Goal: Communication & Community: Answer question/provide support

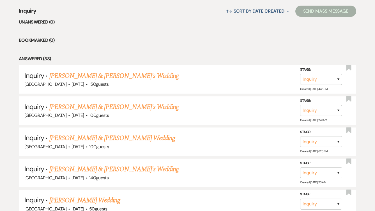
scroll to position [224, 0]
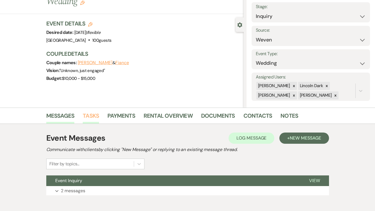
scroll to position [62, 0]
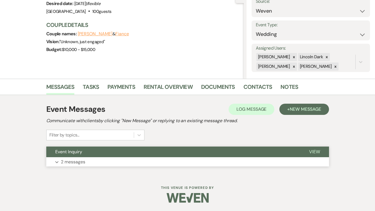
click at [60, 159] on button "Expand 2 messages" at bounding box center [187, 162] width 282 height 10
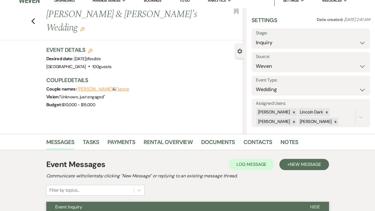
scroll to position [0, 0]
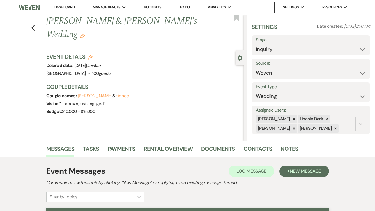
click at [64, 5] on link "Dashboard" at bounding box center [64, 7] width 20 height 5
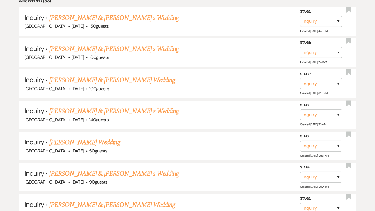
scroll to position [280, 0]
click at [72, 78] on link "[PERSON_NAME] & [PERSON_NAME] Wedding" at bounding box center [112, 80] width 126 height 10
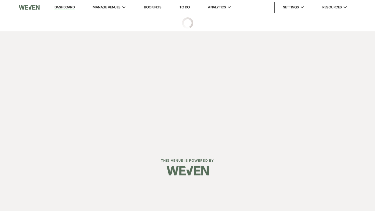
select select "1"
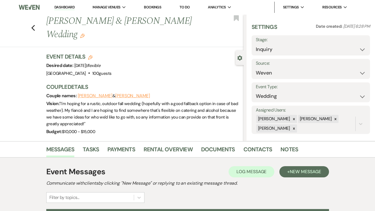
scroll to position [62, 0]
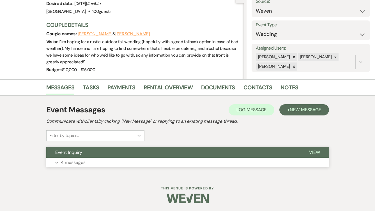
click at [80, 163] on p "4 messages" at bounding box center [73, 162] width 25 height 7
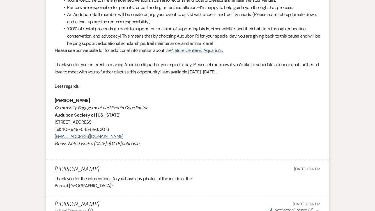
scroll to position [505, 0]
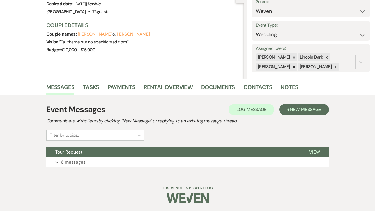
scroll to position [62, 0]
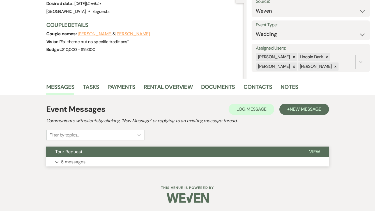
click at [68, 162] on p "6 messages" at bounding box center [73, 161] width 25 height 7
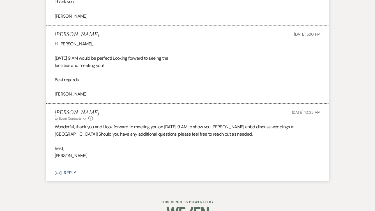
scroll to position [753, 0]
click at [65, 165] on button "Envelope Reply" at bounding box center [187, 173] width 282 height 16
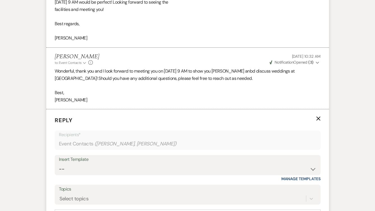
scroll to position [837, 0]
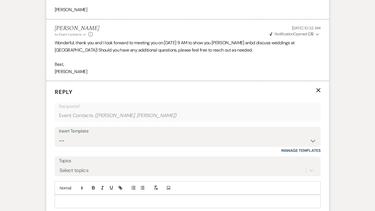
click at [81, 198] on p at bounding box center [187, 201] width 257 height 6
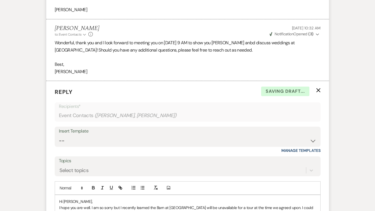
drag, startPoint x: 234, startPoint y: 198, endPoint x: 205, endPoint y: 203, distance: 29.3
click at [205, 203] on div "Hi Ronald, I hope you are well. I am so sorry but I recently learned the Barn a…" at bounding box center [187, 208] width 265 height 26
click at [258, 203] on div "Hi Ronald, I hope you are well. I am so sorry but I recently learned the Barn a…" at bounding box center [187, 208] width 265 height 26
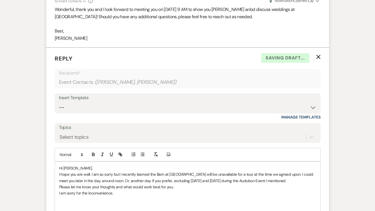
scroll to position [897, 0]
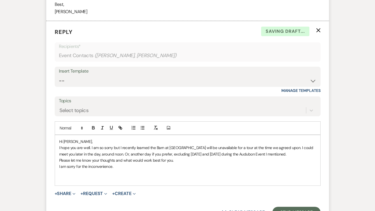
click at [85, 163] on p "I am sorry for the inconvenience." at bounding box center [187, 166] width 257 height 6
click at [84, 176] on p at bounding box center [187, 179] width 257 height 6
click at [288, 207] on button "Send Message" at bounding box center [296, 212] width 48 height 11
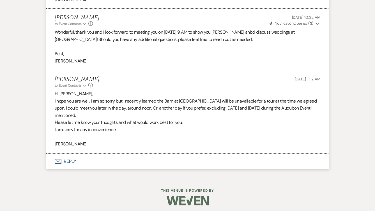
scroll to position [836, 0]
